Goal: Task Accomplishment & Management: Complete application form

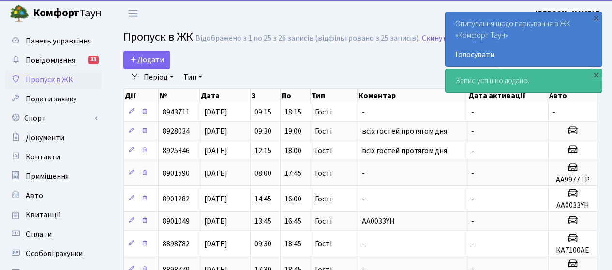
select select "25"
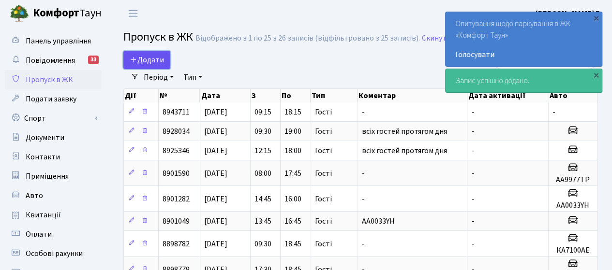
click at [158, 60] on span "Додати" at bounding box center [147, 60] width 34 height 11
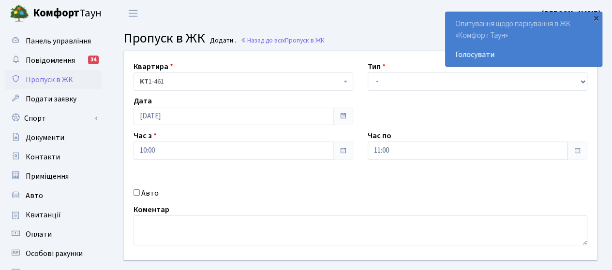
click at [595, 19] on div "×" at bounding box center [596, 18] width 10 height 10
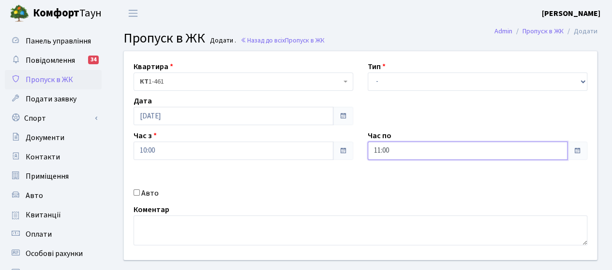
click at [435, 147] on input "11:00" at bounding box center [467, 151] width 200 height 18
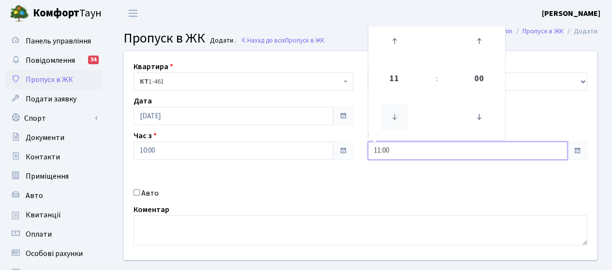
click at [392, 121] on icon at bounding box center [394, 117] width 26 height 26
click at [395, 43] on icon at bounding box center [394, 41] width 26 height 26
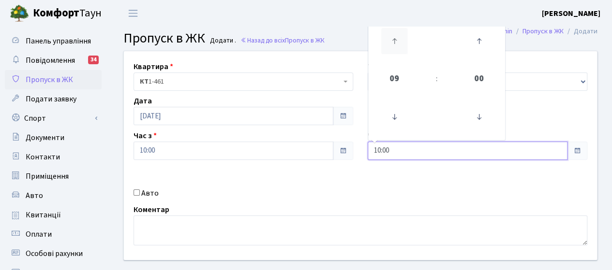
click at [395, 43] on icon at bounding box center [394, 41] width 26 height 26
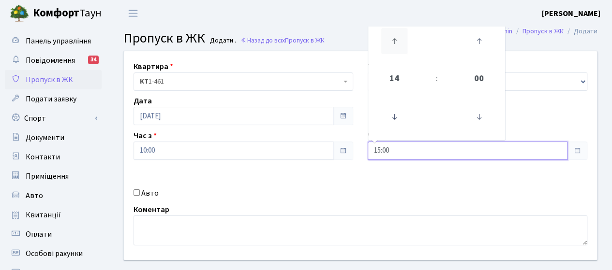
click at [395, 43] on icon at bounding box center [394, 41] width 26 height 26
type input "18:00"
click at [255, 184] on div "Квартира <b>КТ</b>&nbsp;&nbsp;&nbsp;&nbsp;1-461 КТ 1-461 Тип - Доставка Таксі Г…" at bounding box center [360, 155] width 487 height 209
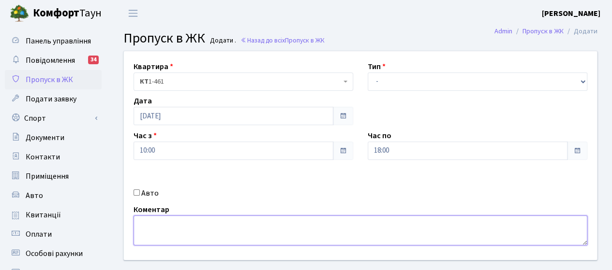
click at [161, 233] on textarea at bounding box center [360, 231] width 454 height 30
type textarea "всіх"
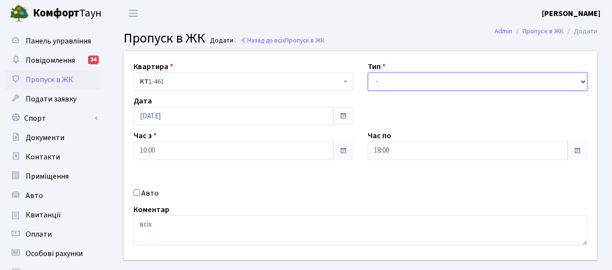
click at [425, 84] on select "- Доставка Таксі Гості Сервіс" at bounding box center [476, 82] width 219 height 18
select select "3"
click at [367, 73] on select "- Доставка Таксі Гості Сервіс" at bounding box center [476, 82] width 219 height 18
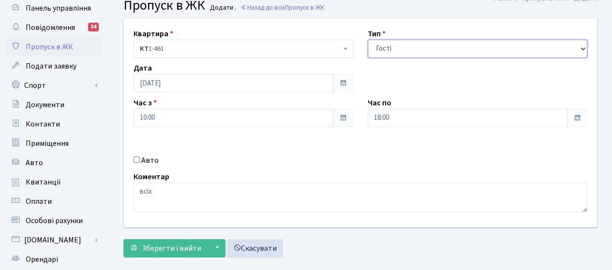
scroll to position [48, 0]
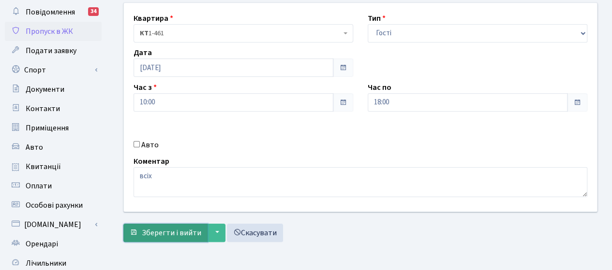
click at [160, 231] on span "Зберегти і вийти" at bounding box center [171, 233] width 59 height 11
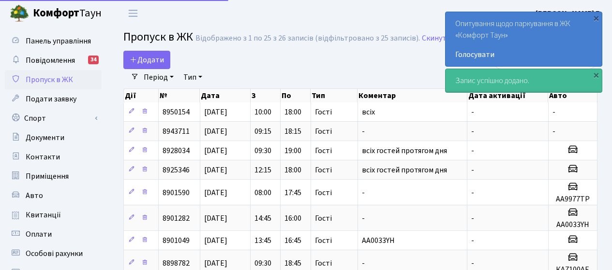
select select "25"
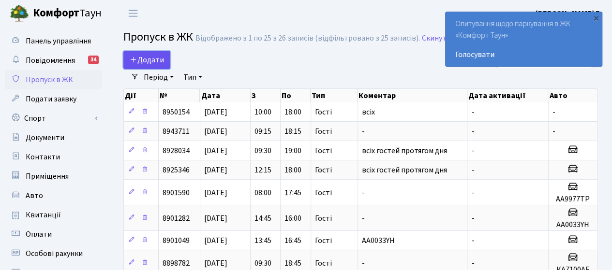
click at [149, 59] on span "Додати" at bounding box center [147, 60] width 34 height 11
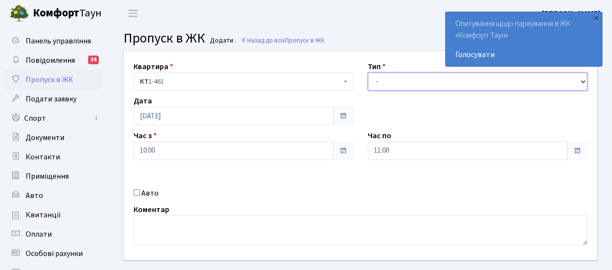
click at [395, 84] on select "- Доставка Таксі Гості Сервіс" at bounding box center [476, 82] width 219 height 18
select select "1"
click at [367, 73] on select "- Доставка Таксі Гості Сервіс" at bounding box center [476, 82] width 219 height 18
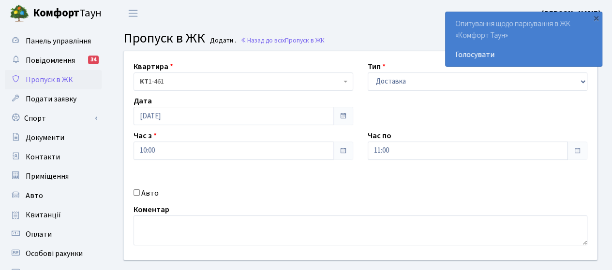
click at [150, 195] on label "Авто" at bounding box center [149, 194] width 17 height 12
click at [140, 195] on input "Авто" at bounding box center [136, 193] width 6 height 6
checkbox input "true"
click at [452, 153] on input "11:00" at bounding box center [467, 151] width 200 height 18
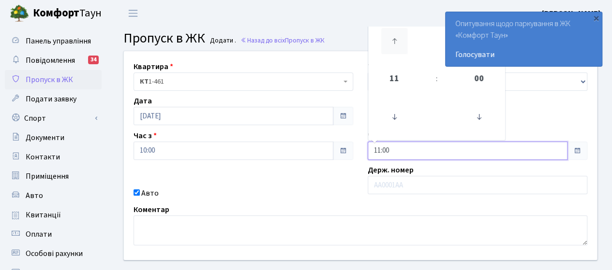
click at [391, 37] on icon at bounding box center [394, 41] width 26 height 26
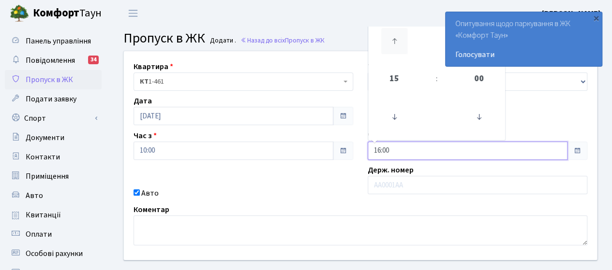
click at [391, 37] on icon at bounding box center [394, 41] width 26 height 26
type input "18:00"
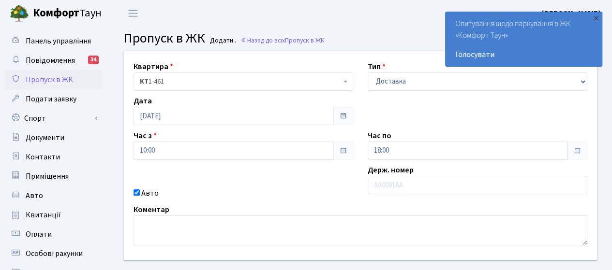
click at [252, 185] on div "Квартира <b>КТ</b>&nbsp;&nbsp;&nbsp;&nbsp;1-461 КТ 1-461 Тип - Доставка Таксі Г…" at bounding box center [360, 155] width 487 height 209
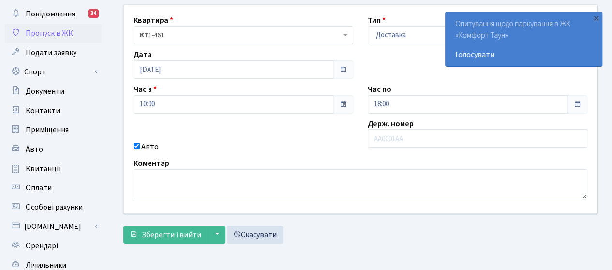
scroll to position [97, 0]
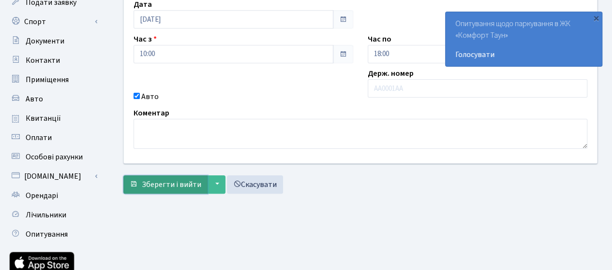
click at [161, 182] on span "Зберегти і вийти" at bounding box center [171, 184] width 59 height 11
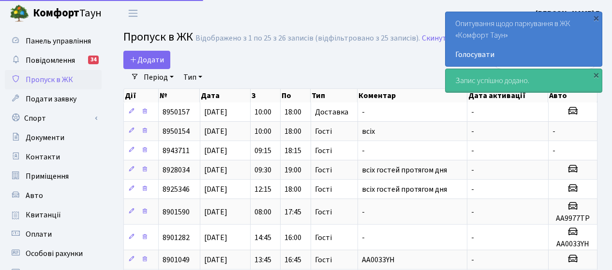
select select "25"
click at [596, 16] on div "×" at bounding box center [596, 18] width 10 height 10
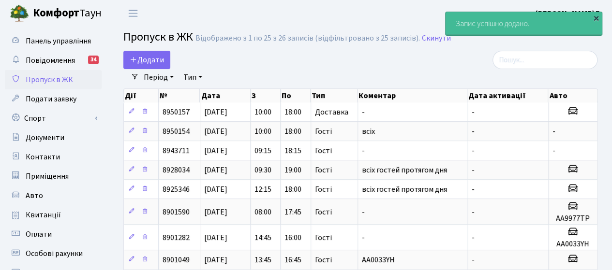
click at [595, 15] on div "×" at bounding box center [596, 18] width 10 height 10
